Goal: Communication & Community: Answer question/provide support

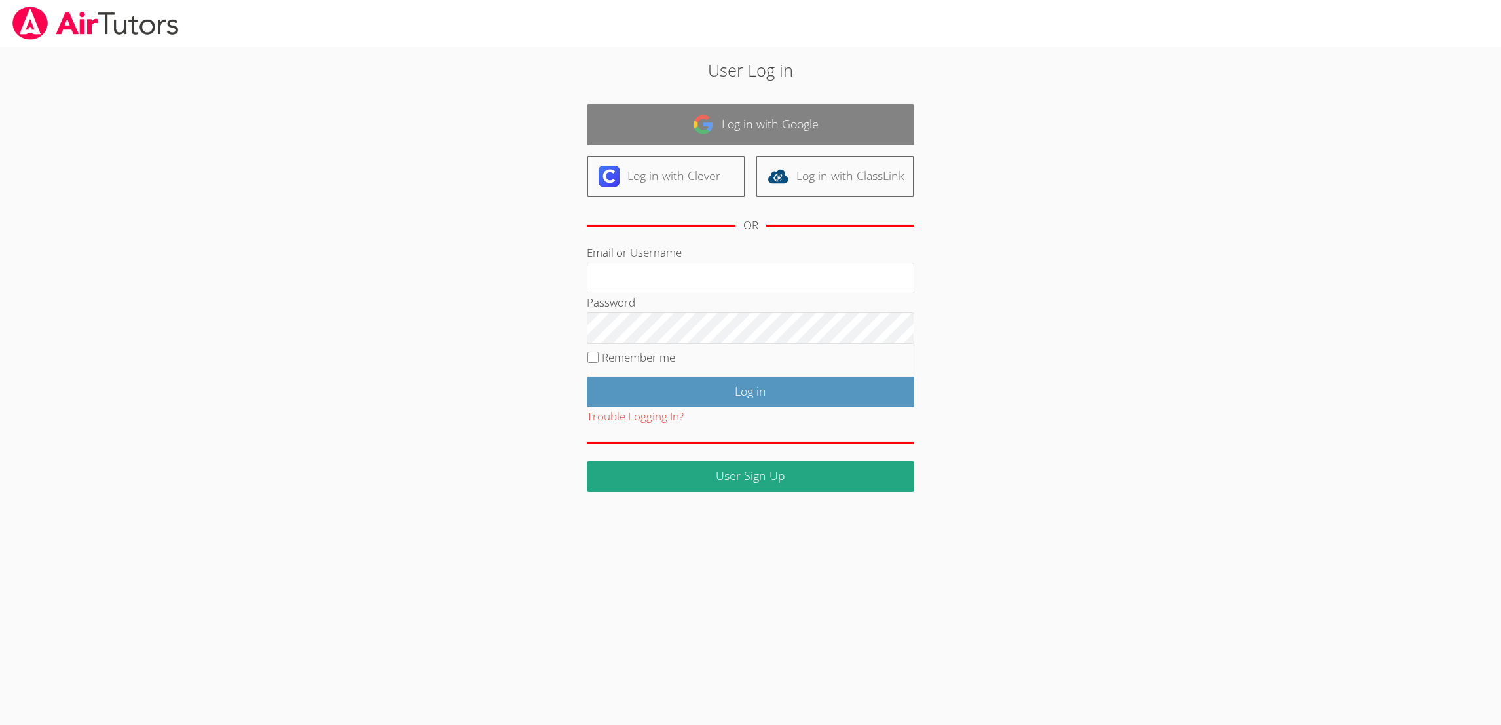
click at [785, 132] on link "Log in with Google" at bounding box center [750, 124] width 327 height 41
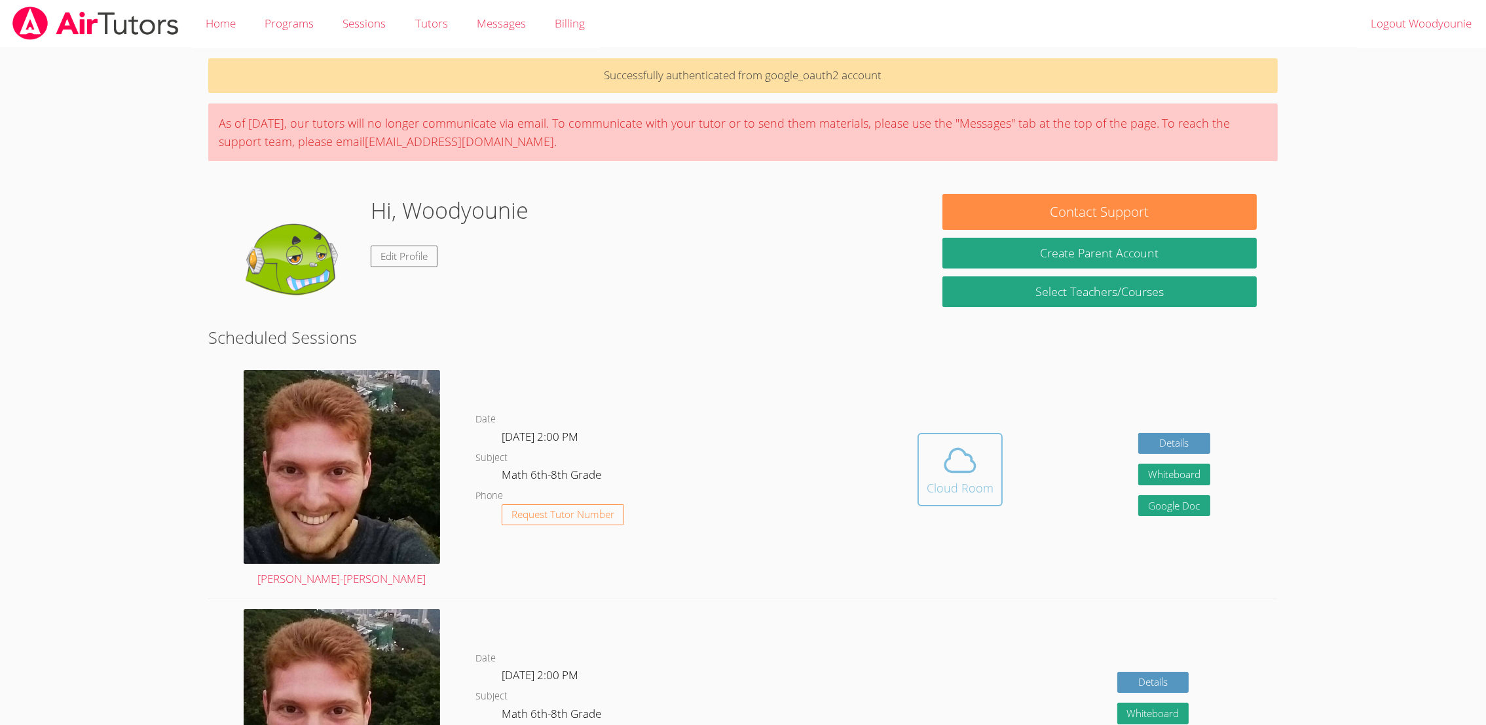
click at [937, 472] on span at bounding box center [960, 460] width 67 height 37
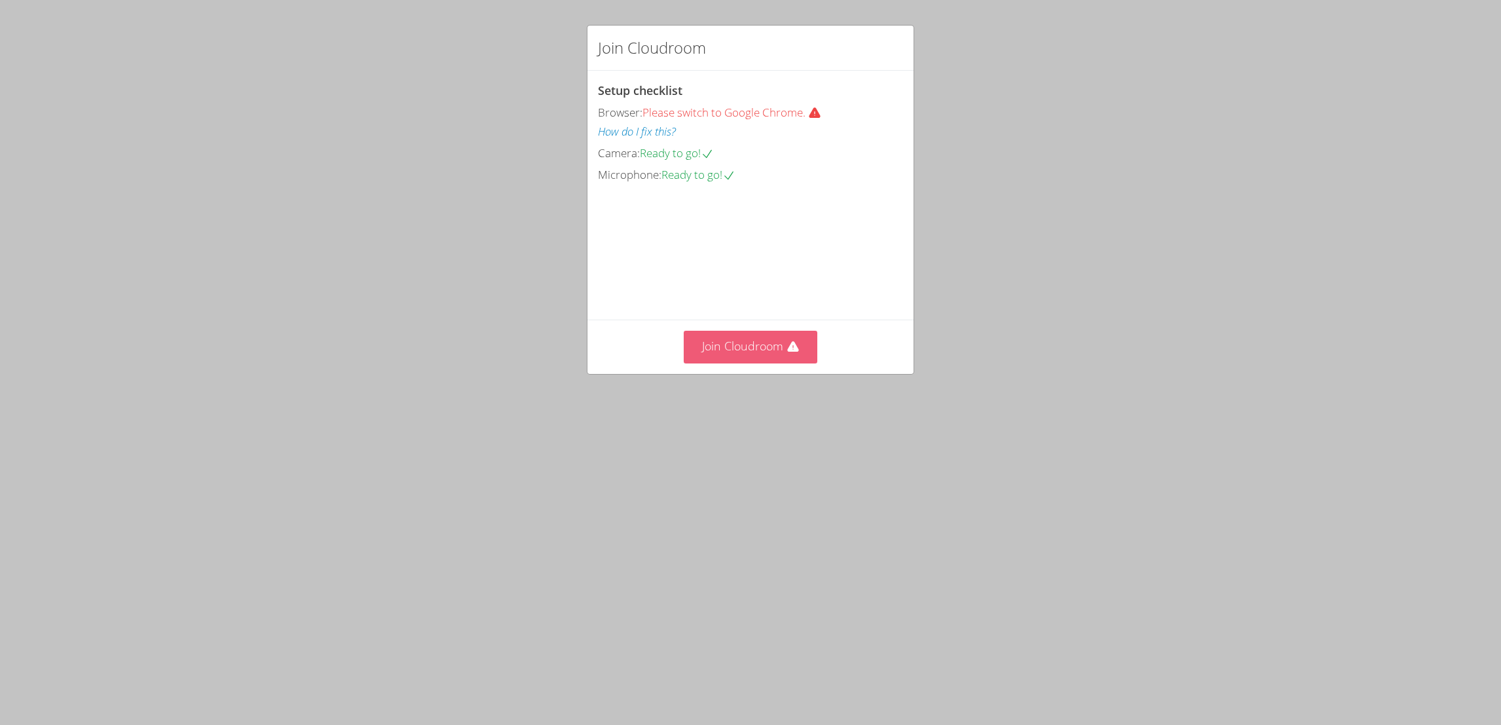
click at [744, 363] on button "Join Cloudroom" at bounding box center [751, 347] width 134 height 32
click at [739, 363] on button "Join Cloudroom" at bounding box center [751, 347] width 134 height 32
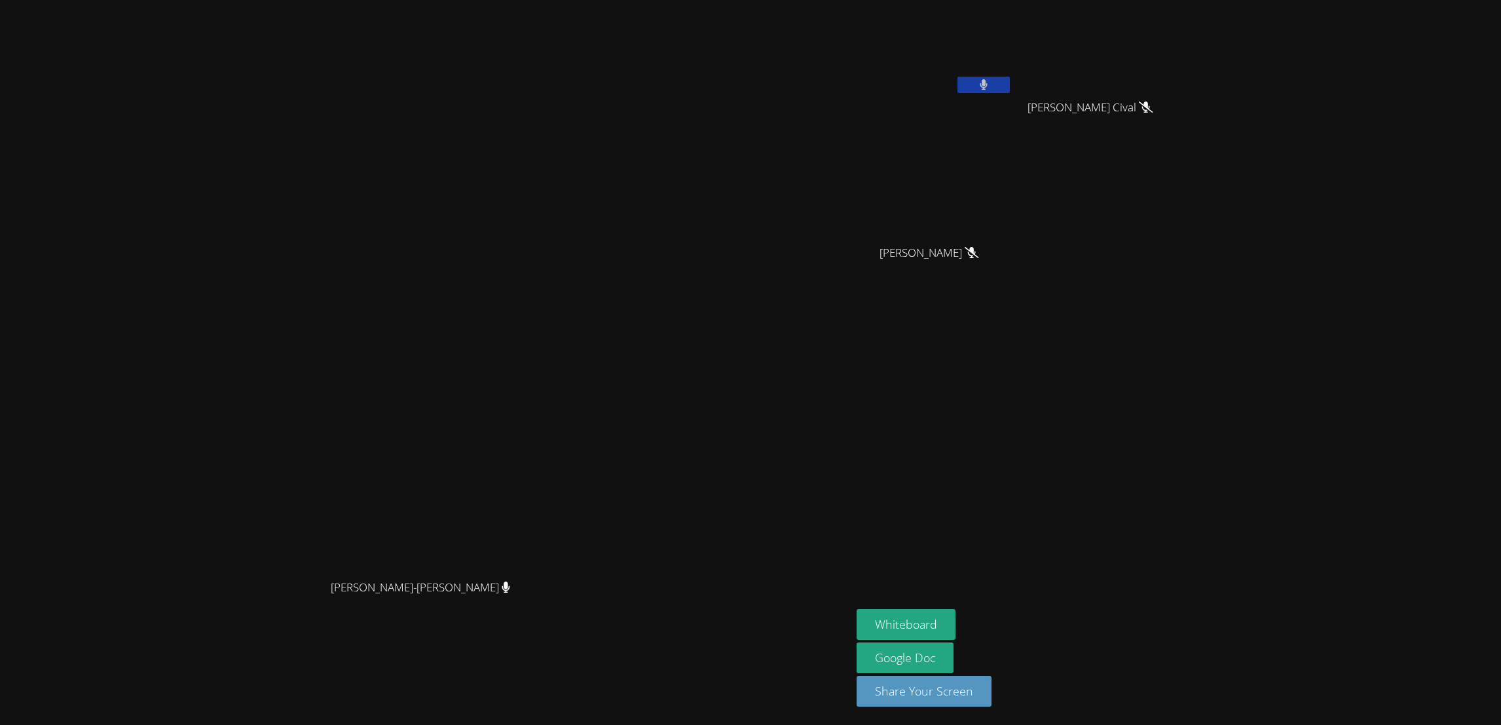
click at [1010, 80] on button at bounding box center [983, 85] width 52 height 16
click at [955, 623] on button "Whiteboard" at bounding box center [906, 624] width 99 height 31
click at [846, 162] on div "[PERSON_NAME]-[PERSON_NAME]" at bounding box center [425, 336] width 841 height 473
click at [990, 80] on icon at bounding box center [983, 84] width 14 height 11
click at [988, 88] on icon at bounding box center [984, 84] width 8 height 11
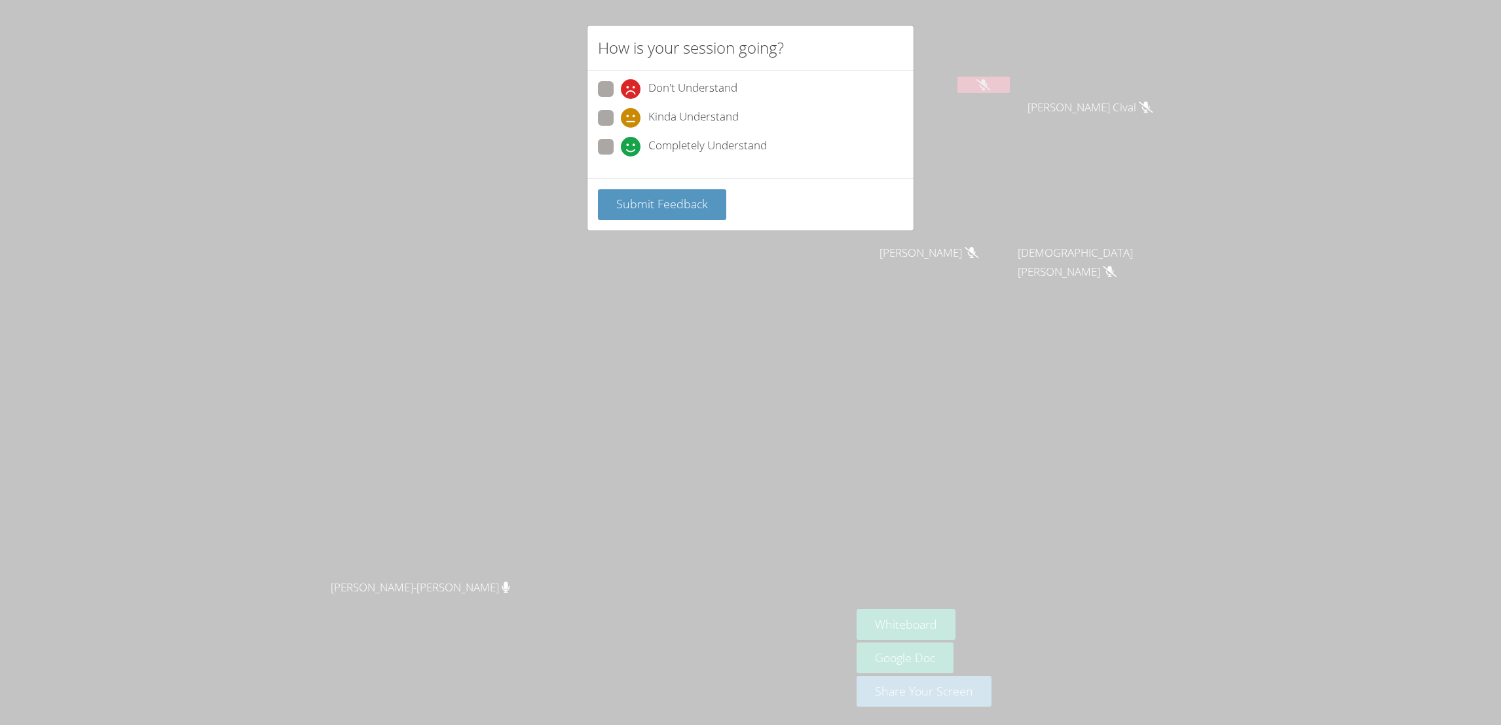
click at [633, 140] on icon at bounding box center [631, 147] width 20 height 20
click at [632, 140] on input "Completely Understand" at bounding box center [626, 144] width 11 height 11
radio input "true"
click at [607, 208] on button "Submit Feedback" at bounding box center [662, 204] width 128 height 31
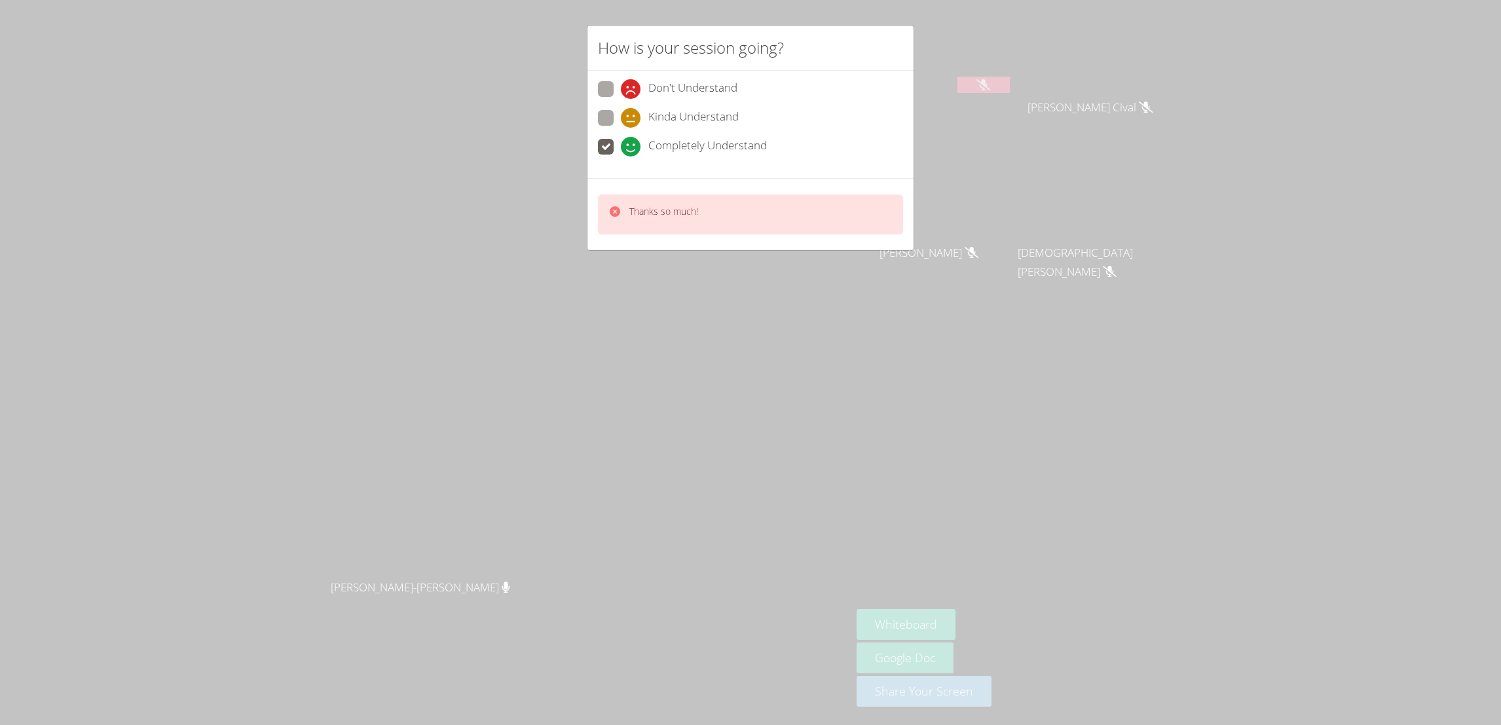
click at [639, 215] on p "Thanks so much!" at bounding box center [663, 211] width 69 height 13
drag, startPoint x: 639, startPoint y: 215, endPoint x: 760, endPoint y: 225, distance: 121.0
click at [760, 225] on div "Thanks so much!" at bounding box center [750, 215] width 305 height 40
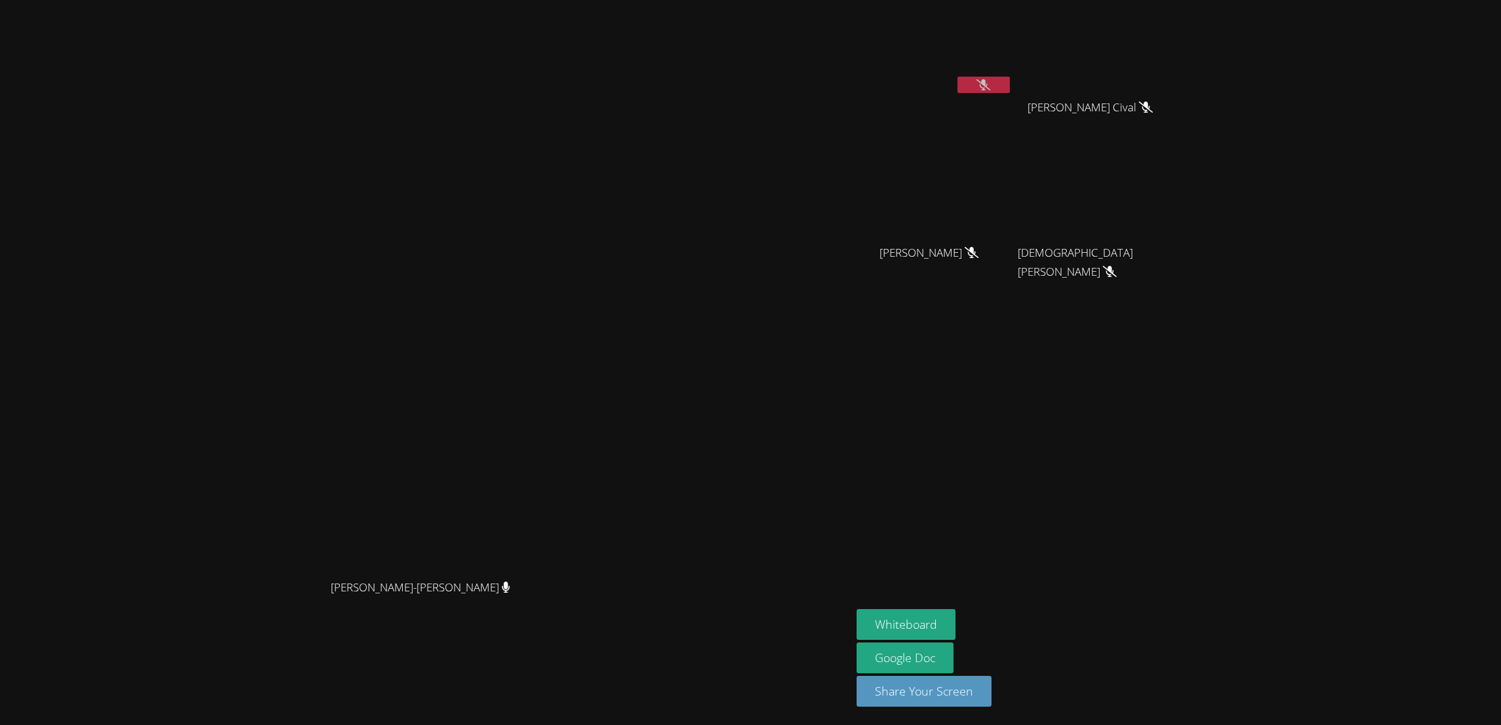
click at [751, 217] on div at bounding box center [751, 217] width 0 height 0
click at [524, 498] on video at bounding box center [425, 336] width 196 height 473
